Goal: Information Seeking & Learning: Check status

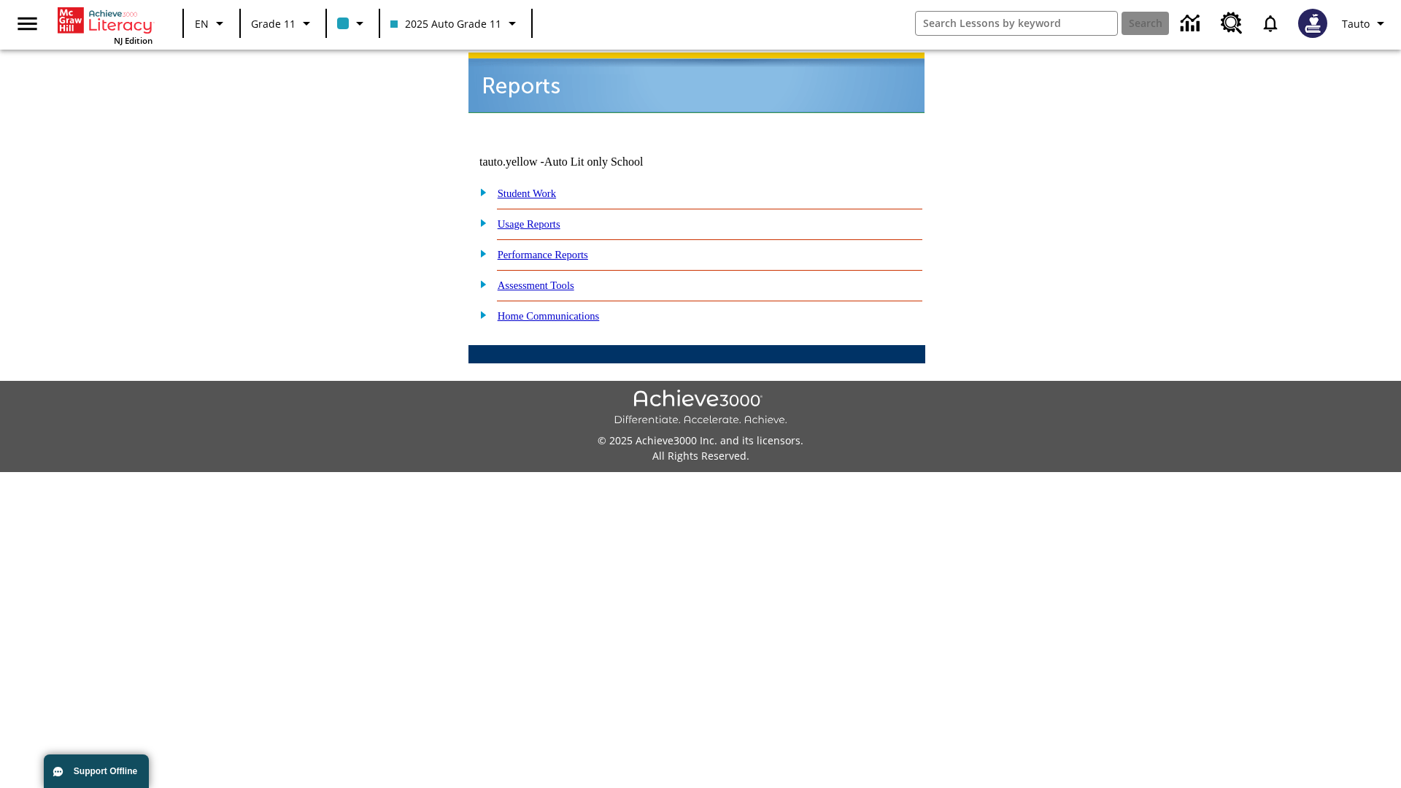
click at [539, 218] on link "Usage Reports" at bounding box center [529, 224] width 63 height 12
click at [0, 0] on link "Which of my students are using the program?" at bounding box center [0, 0] width 0 height 0
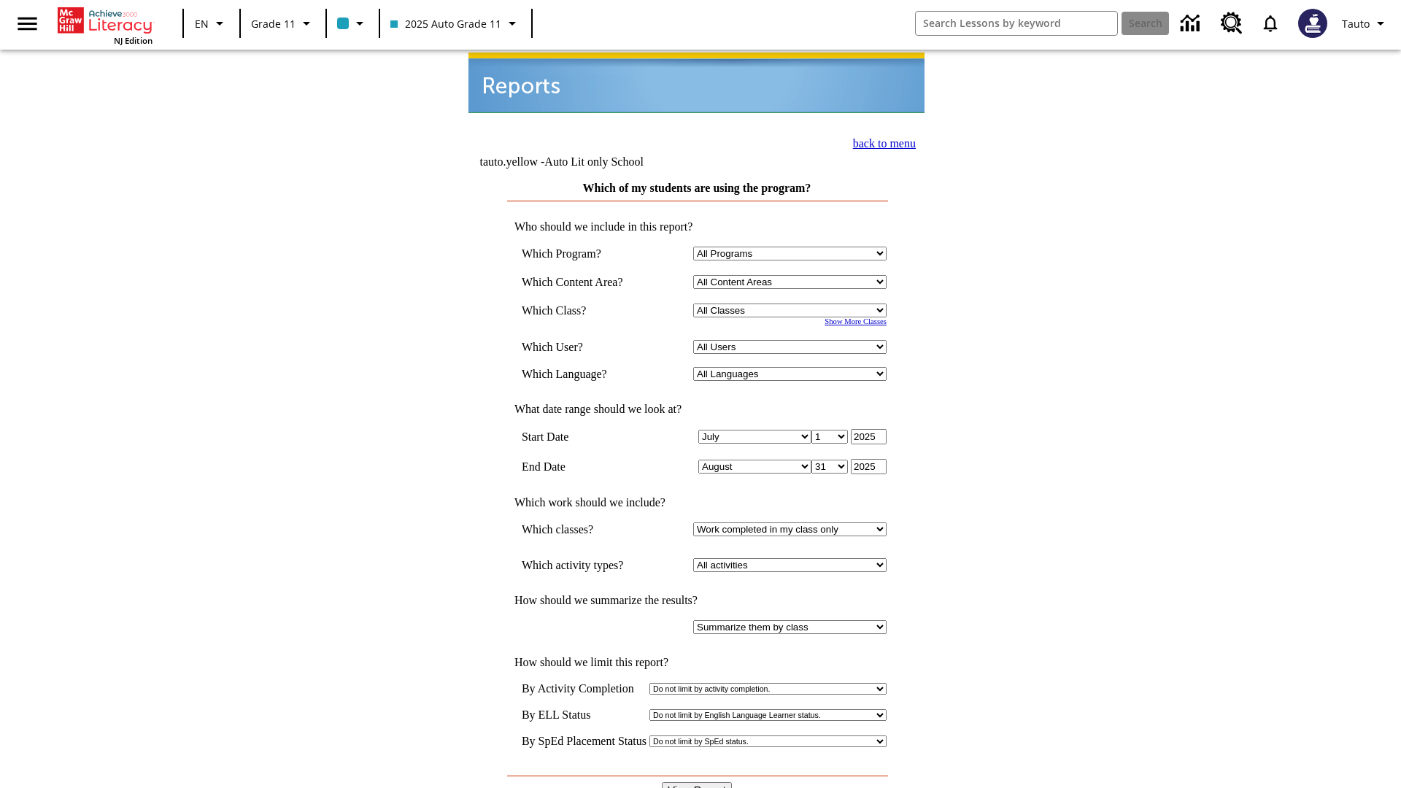
click at [792, 304] on select "Select a Class: All Classes 2025 Auto Grade 11 205 Auto Grade 11 Room 123 Empty…" at bounding box center [789, 311] width 193 height 14
select select "11133141"
click at [792, 340] on select "All Users Puma, Sautoen Puma, Sautoes Puma, Sautoss Twoclasses, Sautoen Twoscho…" at bounding box center [789, 347] width 193 height 14
select select "21437114"
click at [698, 782] on input "View Report" at bounding box center [697, 790] width 70 height 16
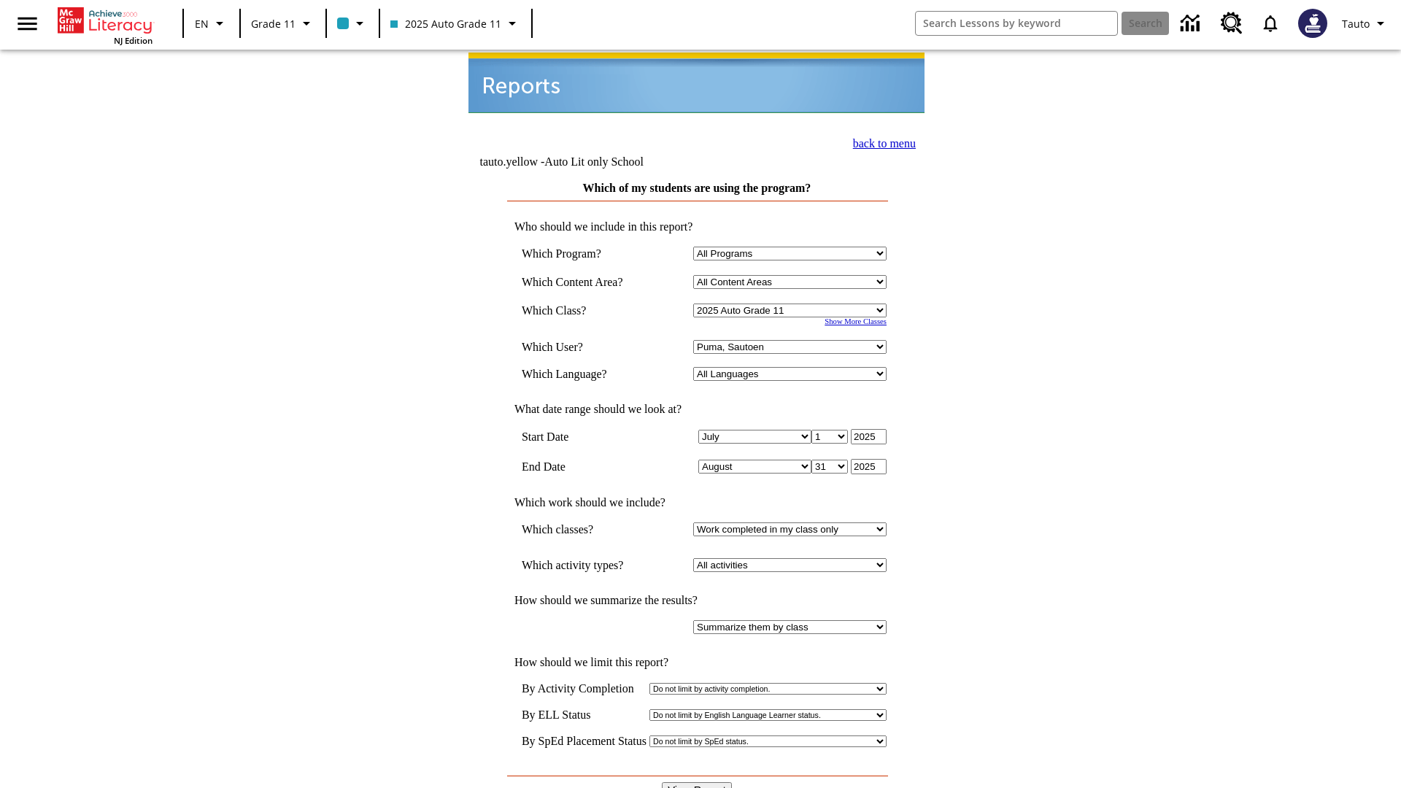
click at [880, 142] on link "back to menu" at bounding box center [884, 143] width 63 height 12
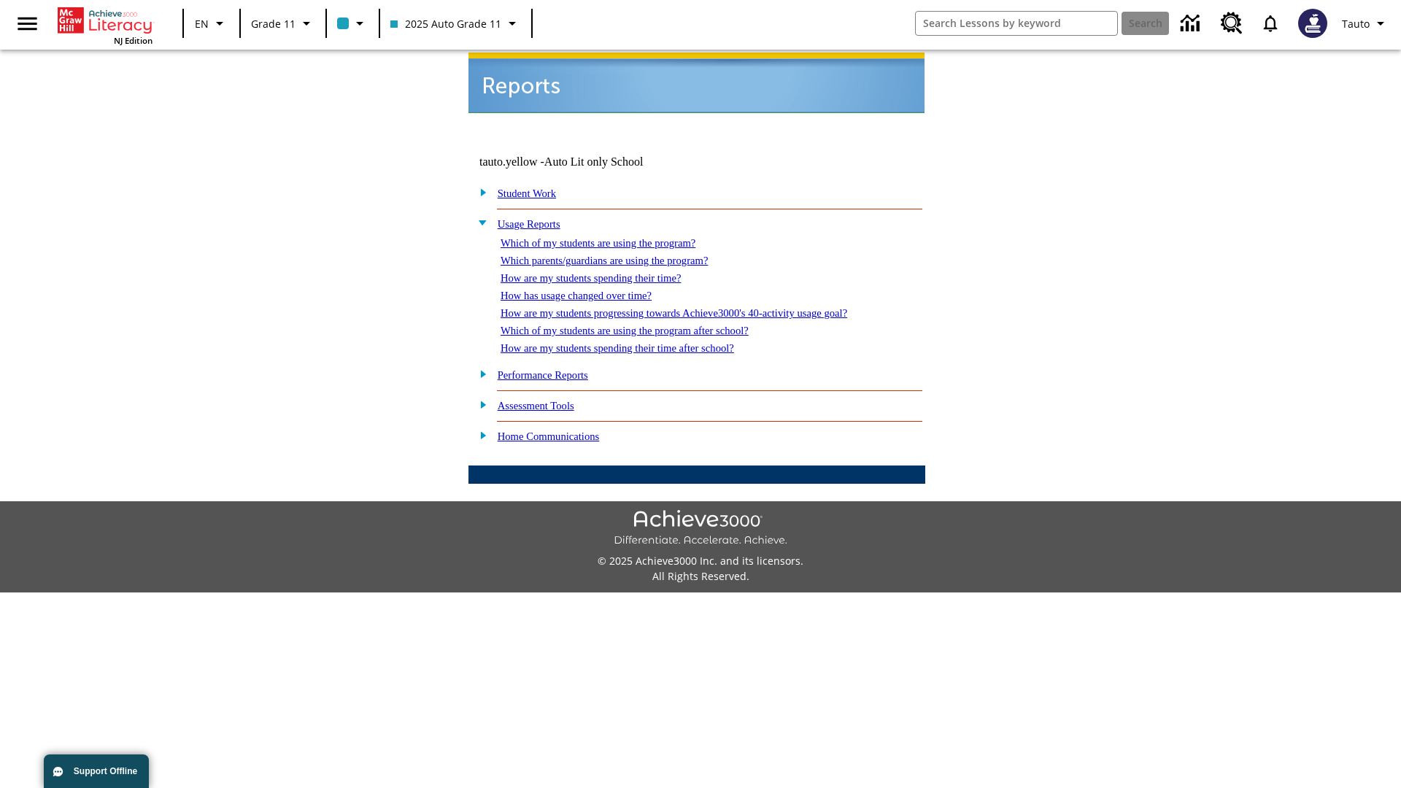
click at [620, 255] on link "Which parents/guardians are using the program?" at bounding box center [604, 261] width 207 height 12
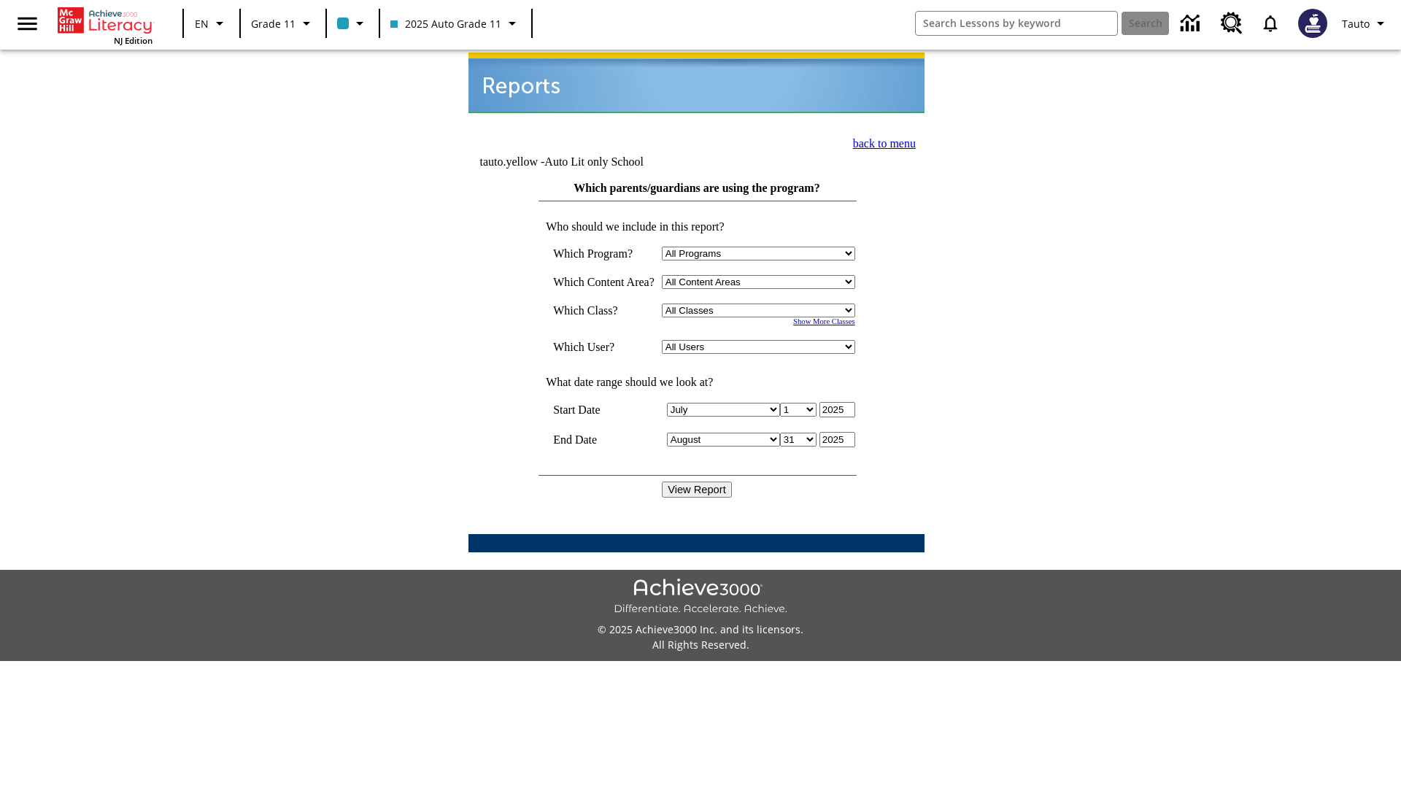
click at [762, 304] on select "Select a Class: All Classes 2025 Auto Grade 11 205 Auto Grade 11 Room 123 Empty…" at bounding box center [758, 311] width 193 height 14
select select "11133141"
select select "21437114"
click at [698, 482] on input "View Report" at bounding box center [697, 490] width 70 height 16
click at [880, 142] on link "back to menu" at bounding box center [884, 143] width 63 height 12
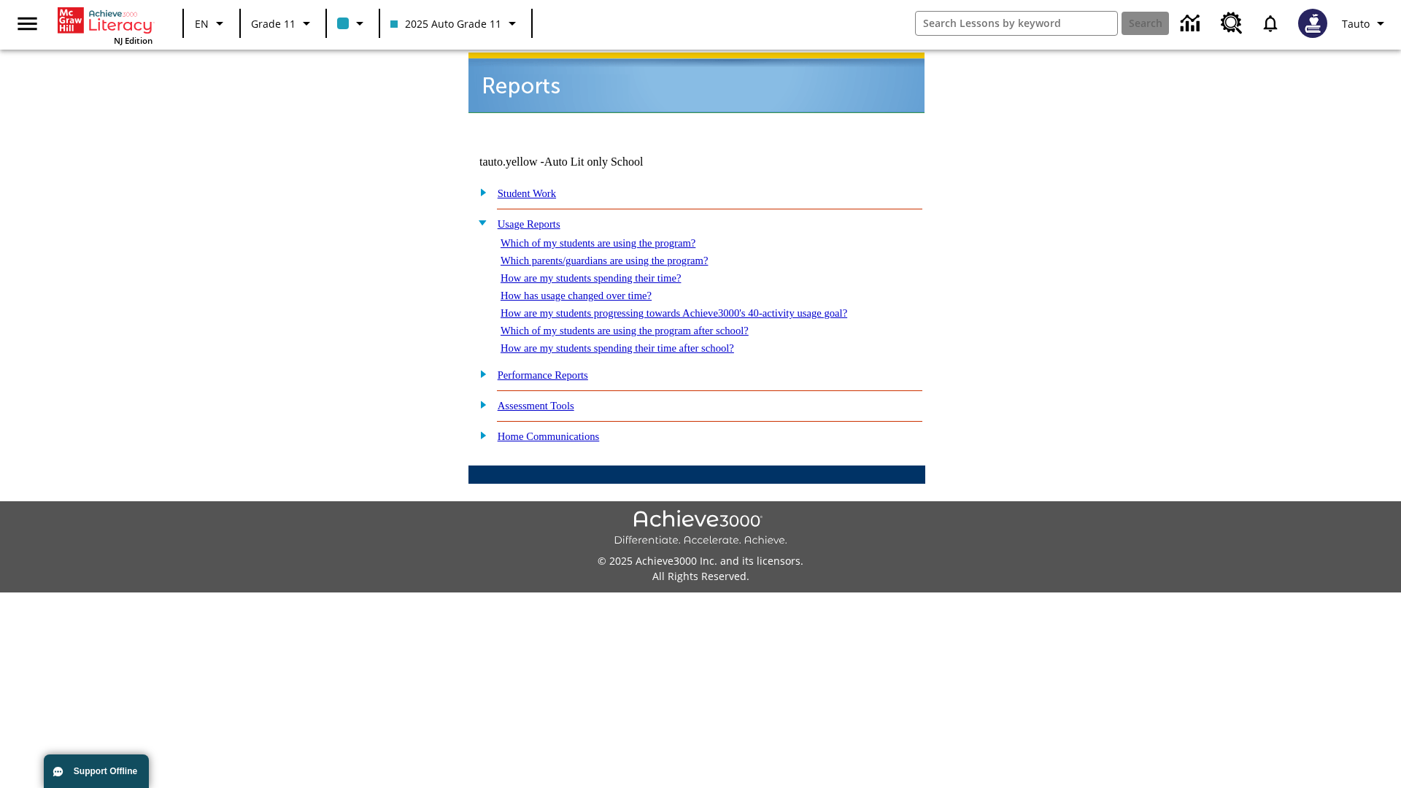
click at [605, 272] on link "How are my students spending their time?" at bounding box center [591, 278] width 180 height 12
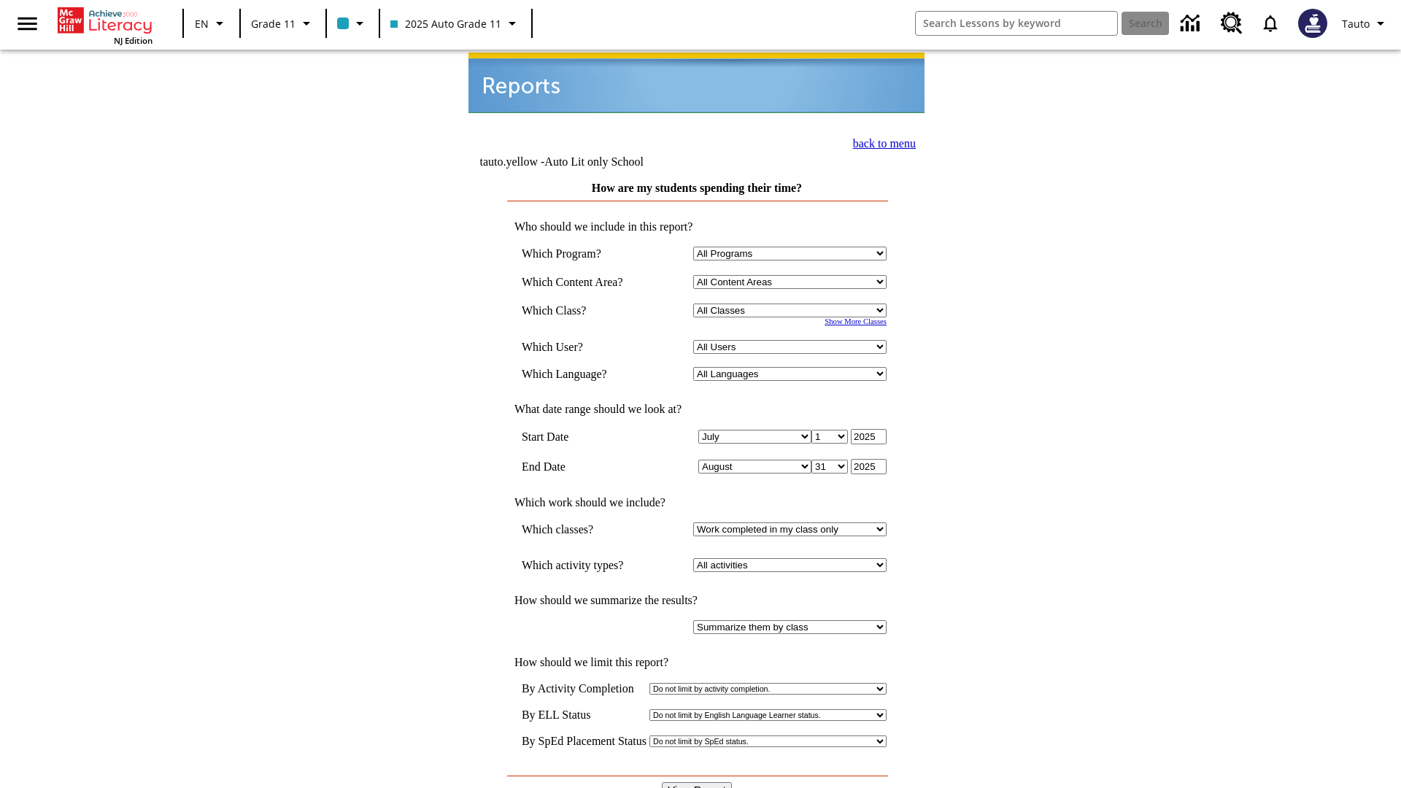
select select "11133141"
select select "21437114"
click at [698, 782] on input "View Report" at bounding box center [697, 790] width 70 height 16
click at [880, 142] on link "back to menu" at bounding box center [884, 143] width 63 height 12
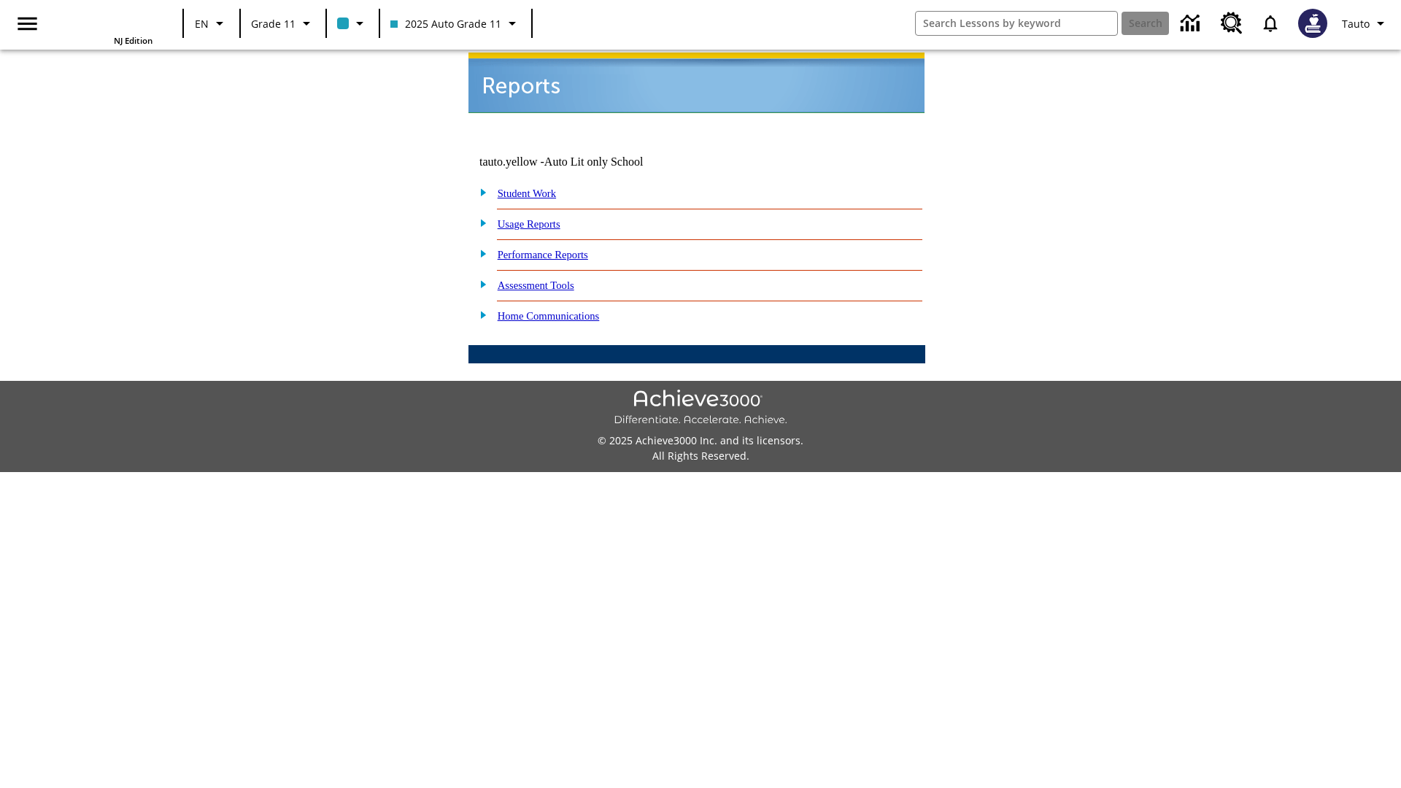
click at [0, 0] on link "How has usage changed over time?" at bounding box center [0, 0] width 0 height 0
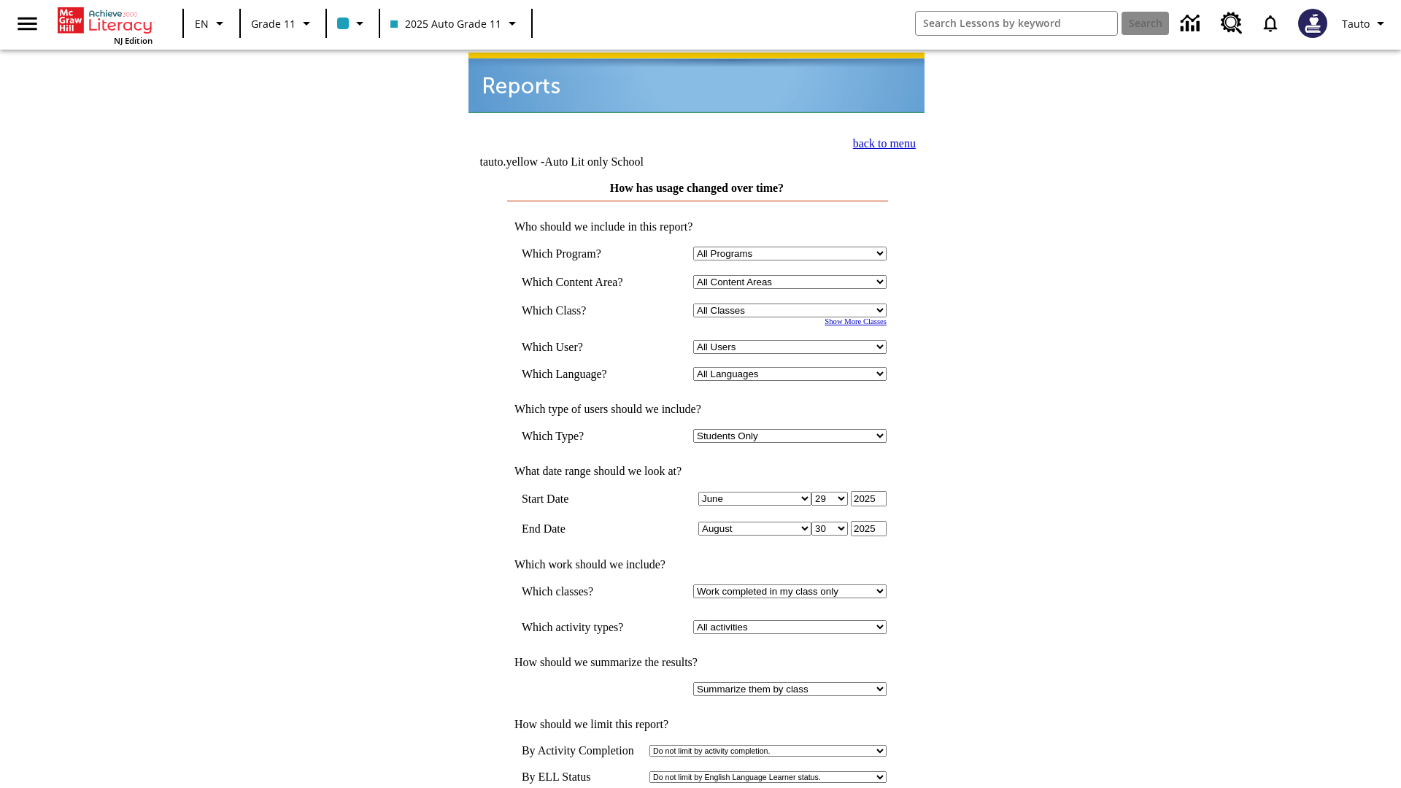
click at [792, 304] on select "Select a Class: All Classes 2025 Auto Grade 11 205 Auto Grade 11 Room 123 Empty…" at bounding box center [789, 311] width 193 height 14
select select "11133141"
click at [792, 340] on select "All Users Puma, Sautoen Puma, Sautoes Puma, Sautoss Twoclasses, Sautoen Twoscho…" at bounding box center [789, 347] width 193 height 14
select select "21437114"
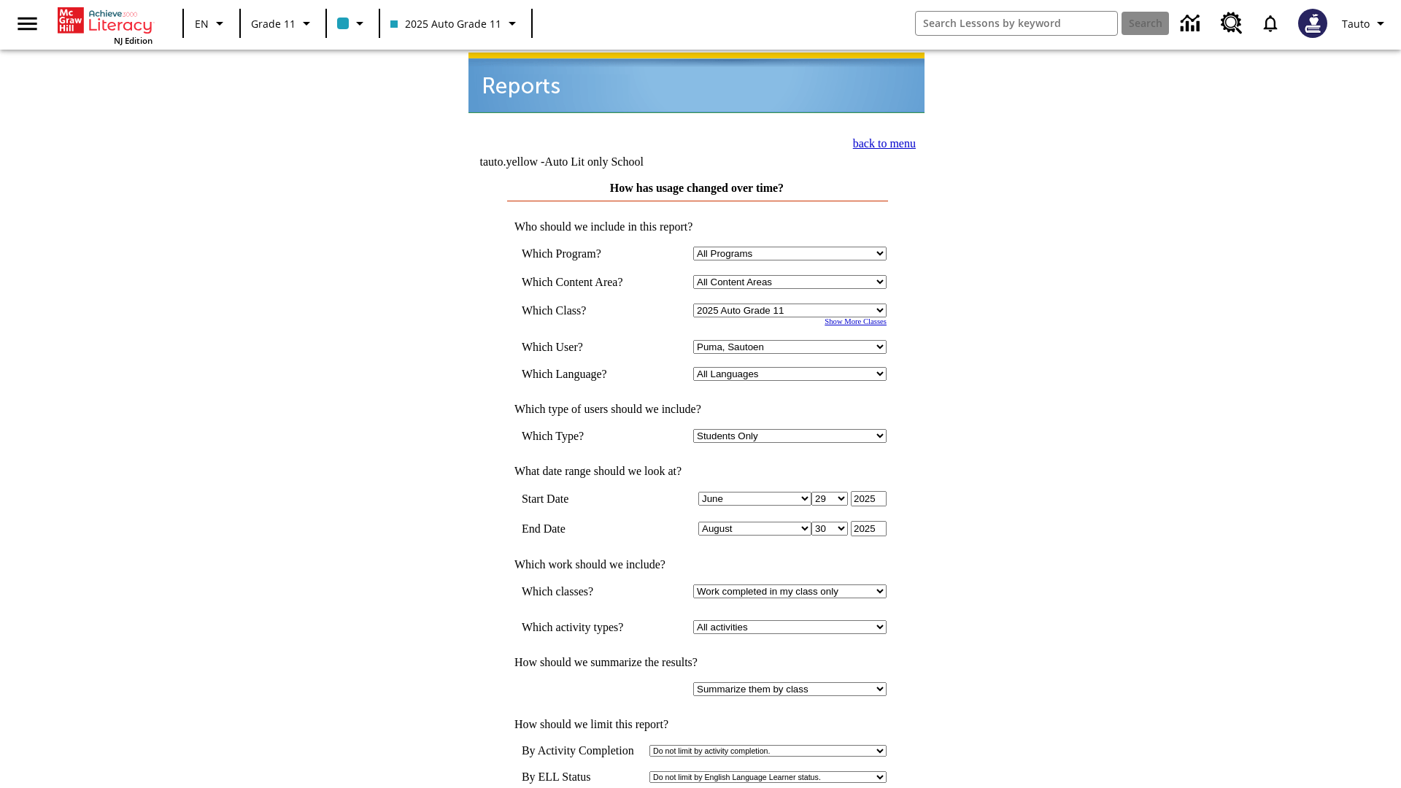
click at [880, 142] on link "back to menu" at bounding box center [884, 143] width 63 height 12
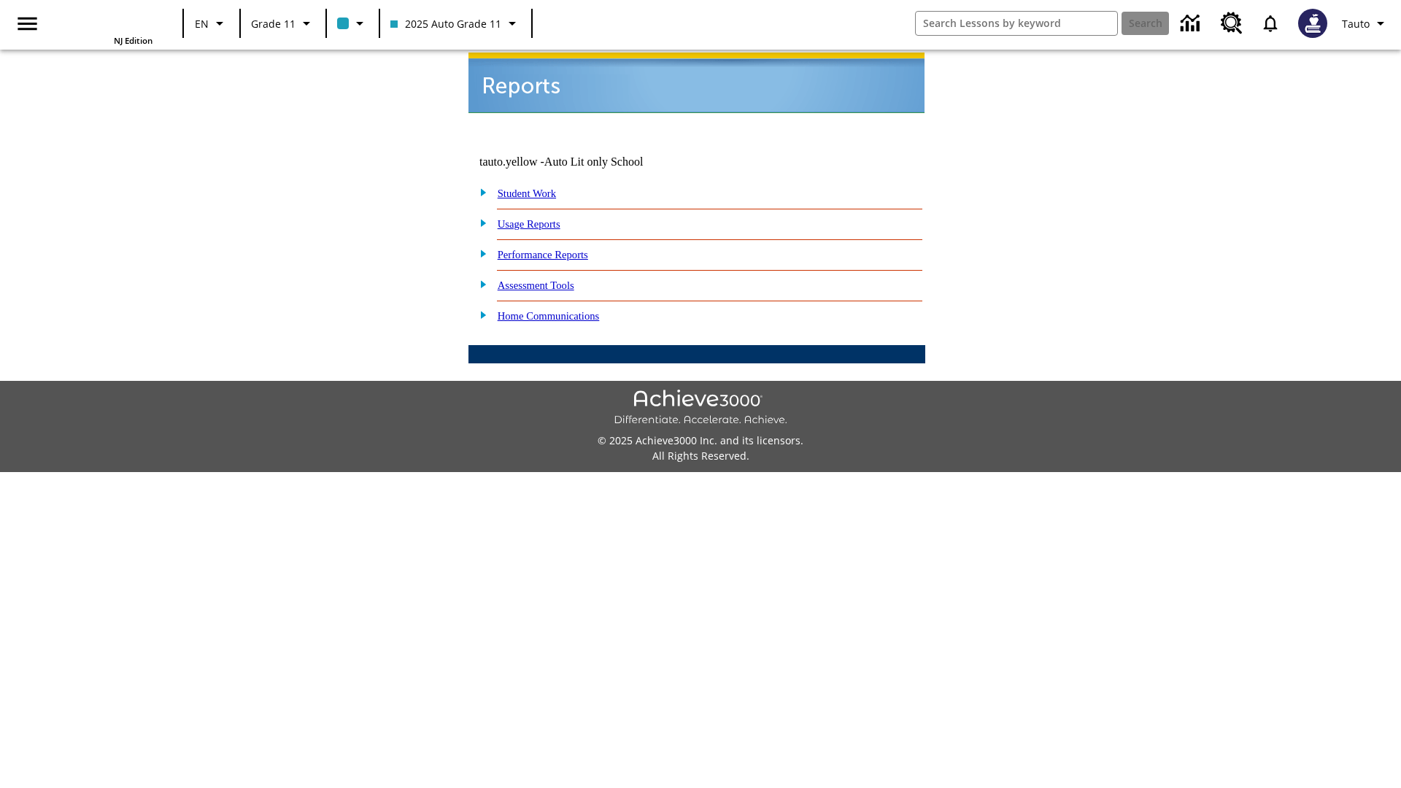
click at [0, 0] on link "How are my students progressing towards Achieve3000's 40-activity usage goal?" at bounding box center [0, 0] width 0 height 0
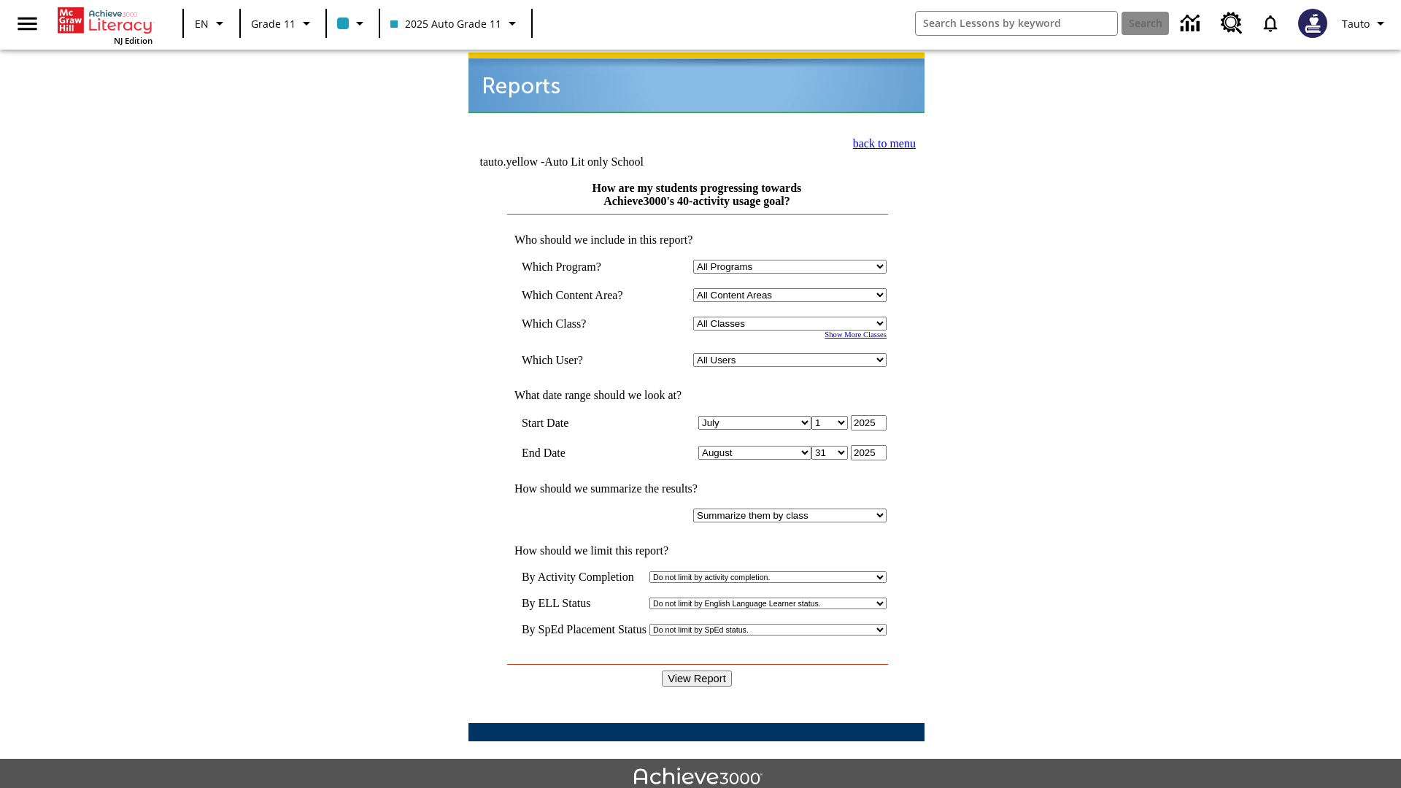
select select "11133141"
select select "21437114"
click at [698, 671] on input "View Report" at bounding box center [697, 679] width 70 height 16
click at [880, 142] on link "back to menu" at bounding box center [884, 143] width 63 height 12
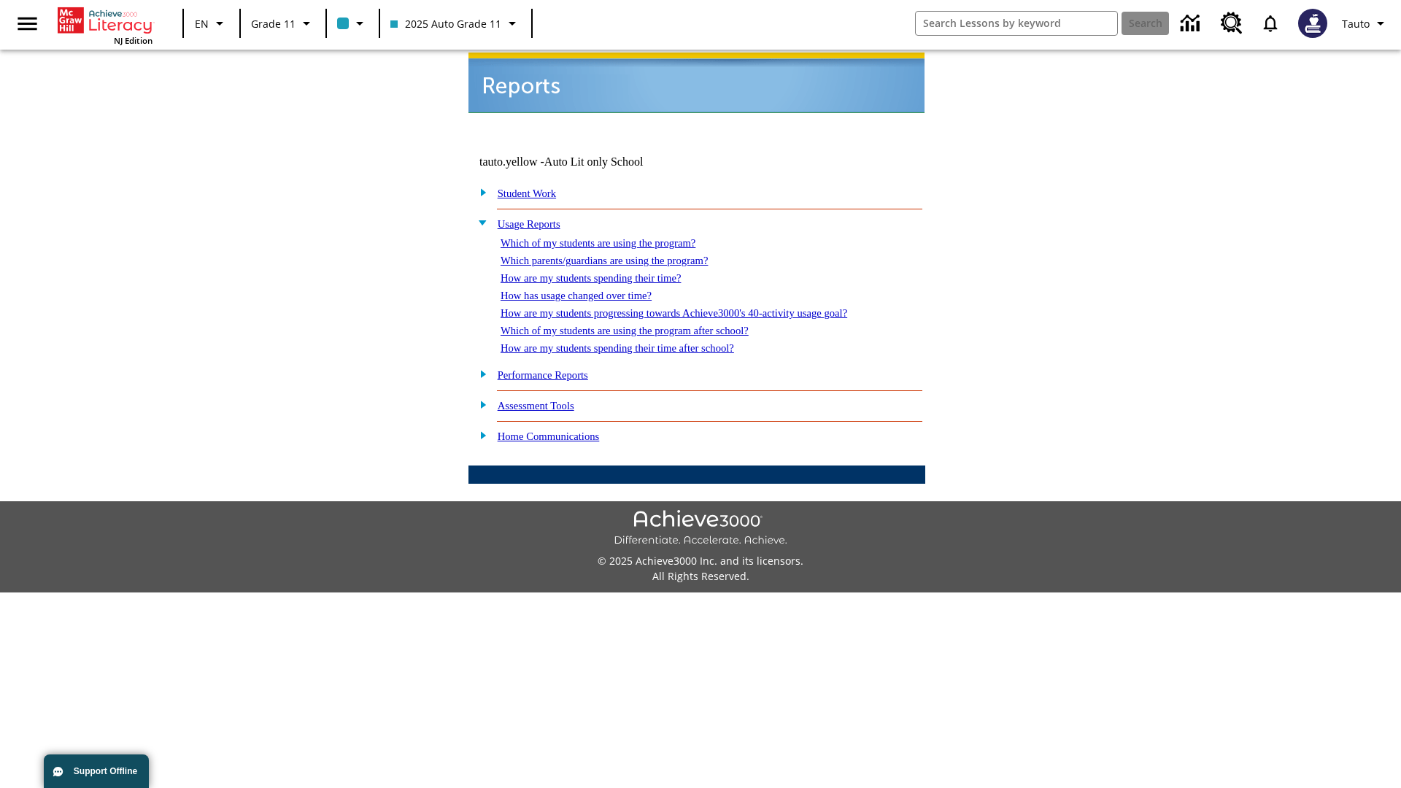
click at [643, 325] on link "Which of my students are using the program after school?" at bounding box center [625, 331] width 248 height 12
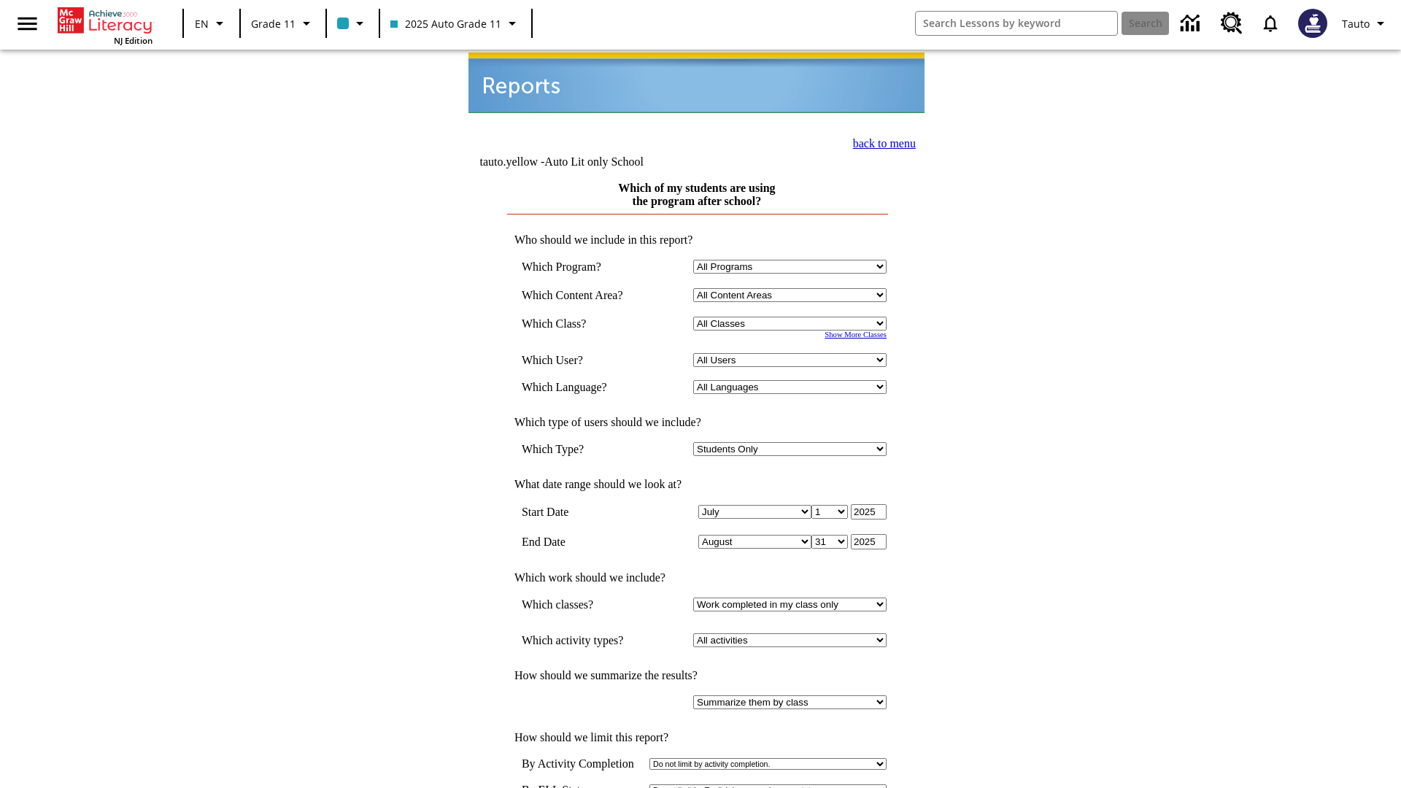
click at [792, 317] on select "Select a Class: All Classes 2025 Auto Grade 11 205 Auto Grade 11 Room 123 Empty…" at bounding box center [789, 324] width 193 height 14
select select "11133141"
select select "21437114"
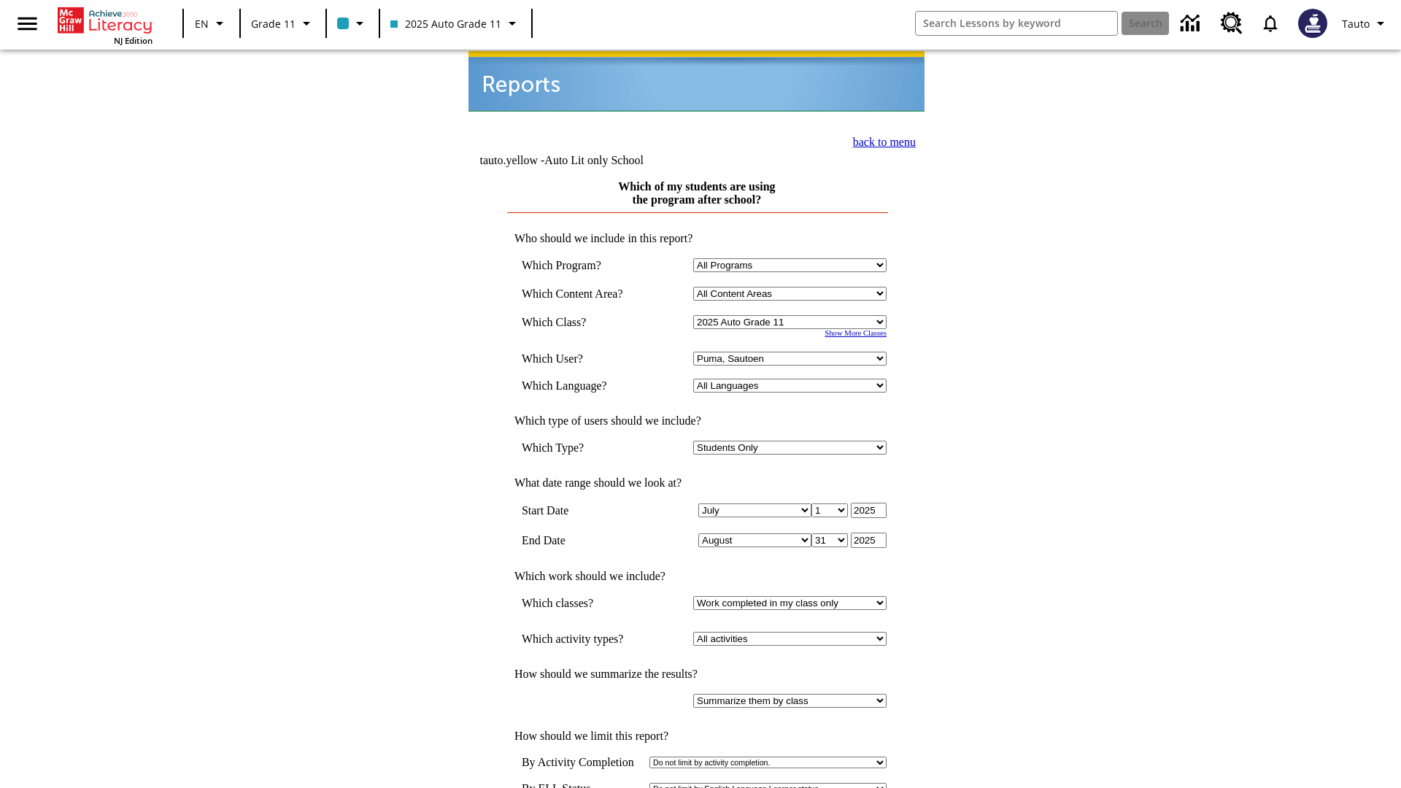
click at [880, 140] on link "back to menu" at bounding box center [884, 142] width 63 height 12
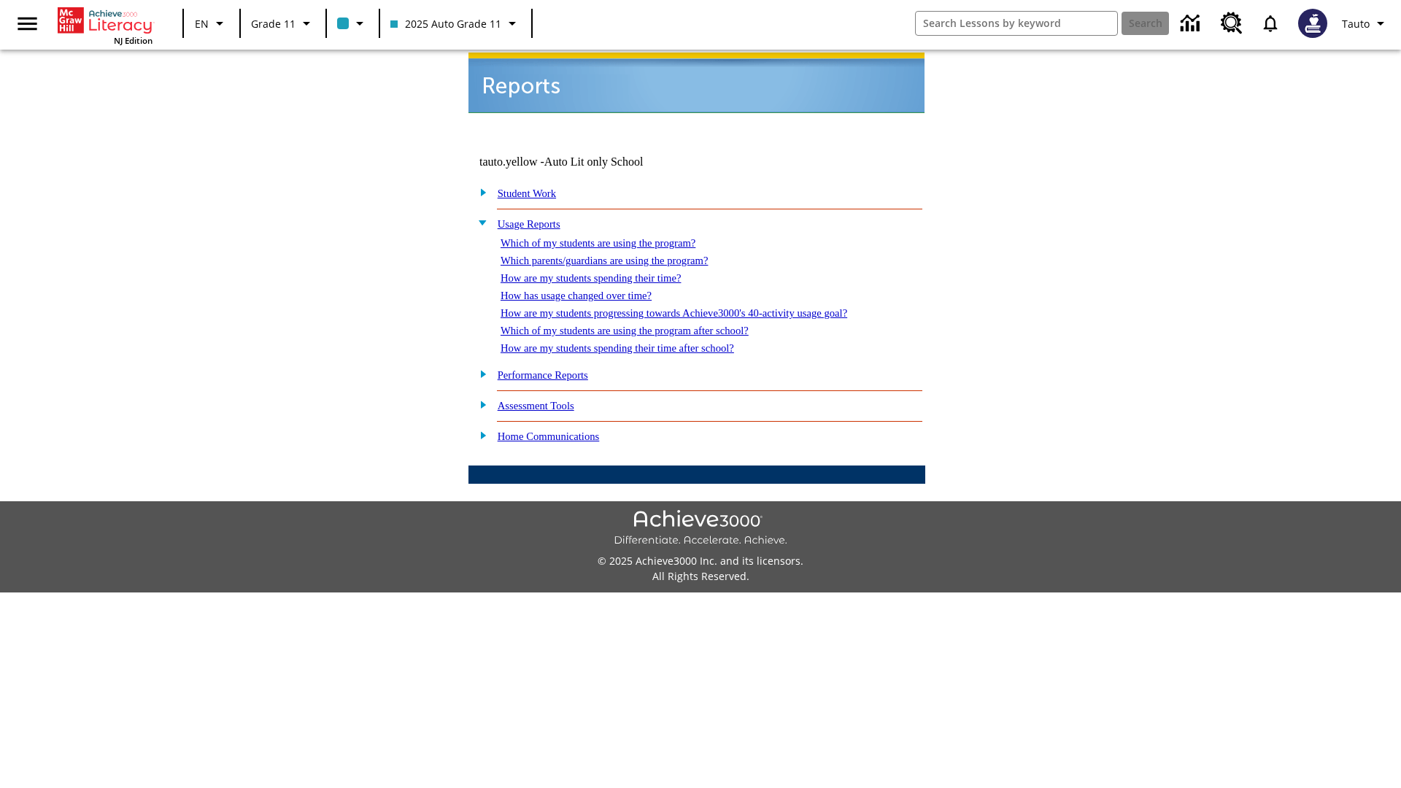
click at [635, 342] on link "How are my students spending their time after school?" at bounding box center [617, 348] width 233 height 12
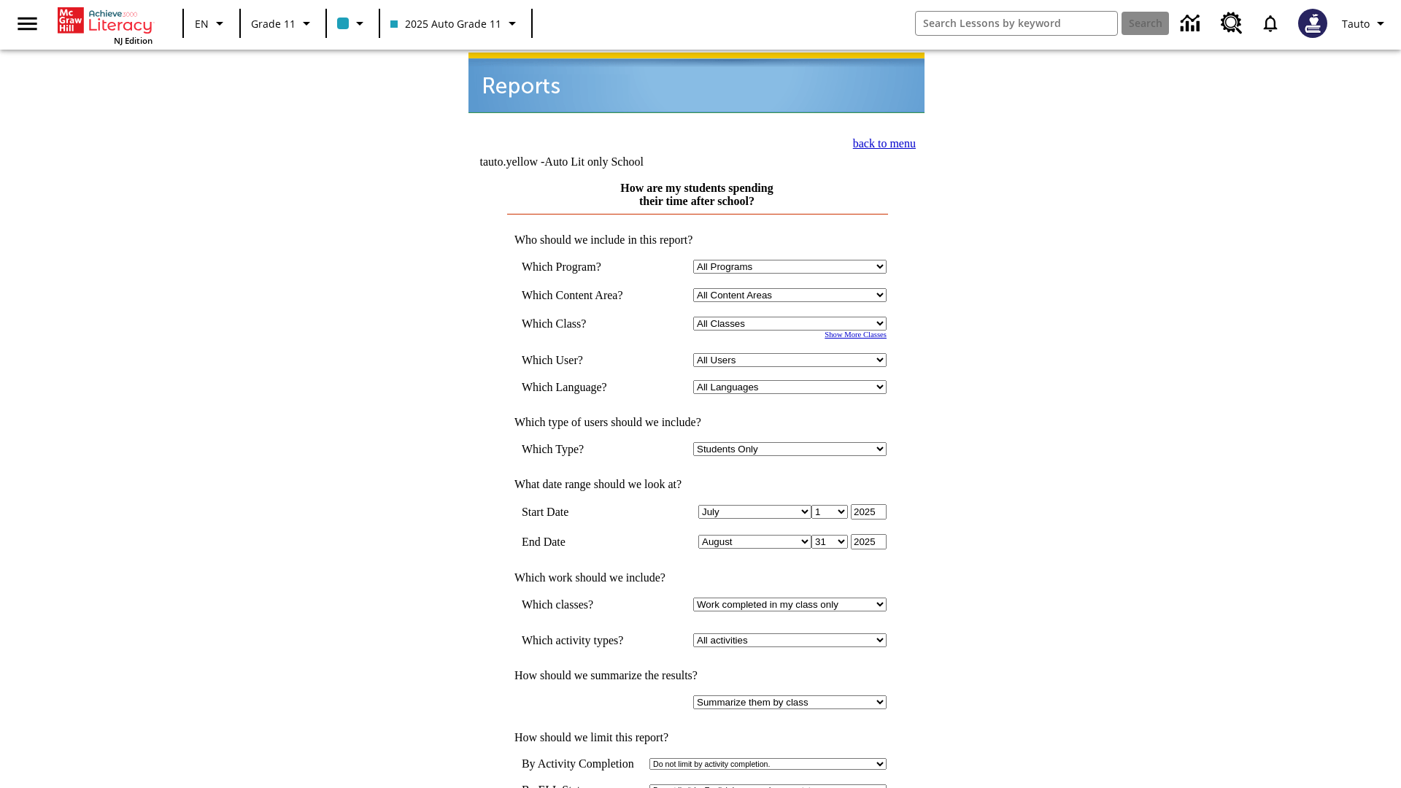
select select "11133141"
select select "21437114"
click at [880, 140] on link "back to menu" at bounding box center [884, 142] width 63 height 12
